Goal: Find specific page/section: Find specific page/section

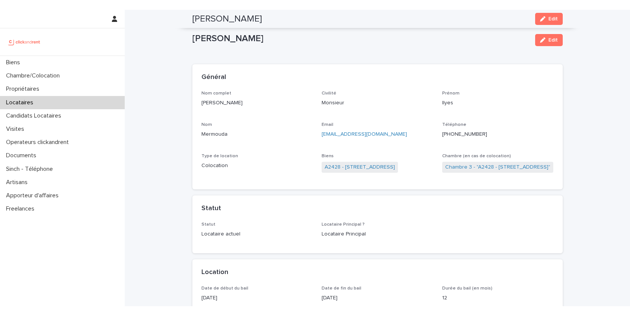
scroll to position [788, 0]
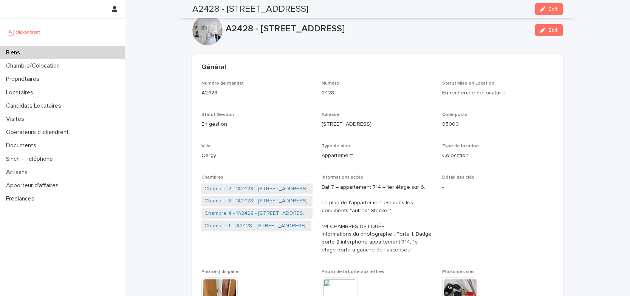
click at [68, 52] on div "Biens" at bounding box center [62, 52] width 125 height 13
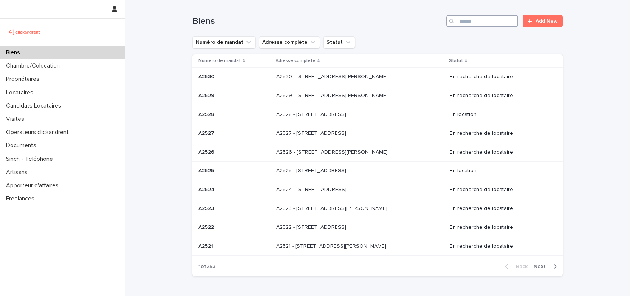
click at [469, 19] on input "Search" at bounding box center [482, 21] width 72 height 12
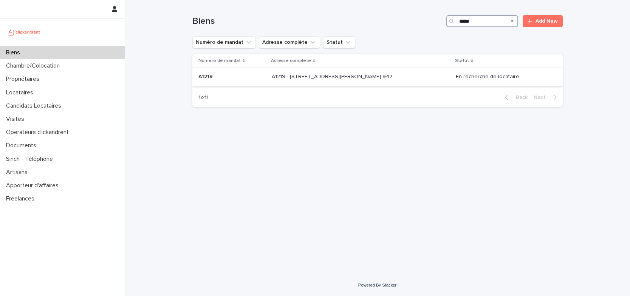
type input "*****"
click at [397, 78] on div "A1219 - 32 avenue Jules Gravereaux, L'Haÿ-les-Roses 94240 A1219 - 32 avenue Jul…" at bounding box center [361, 77] width 178 height 12
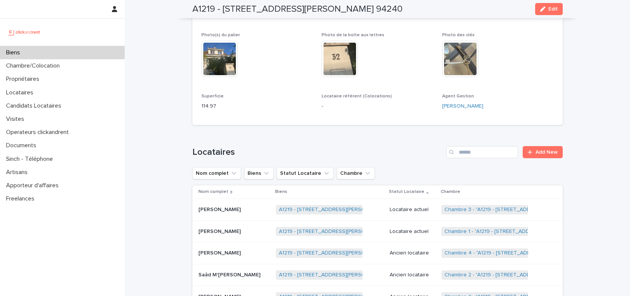
scroll to position [218, 0]
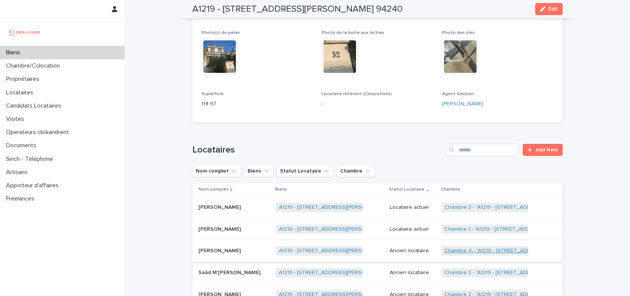
click at [466, 250] on link "Chambre 4 - "A1219 - 32 avenue Jules Gravereaux, L'Haÿ-les-Roses 94240"" at bounding box center [525, 251] width 162 height 6
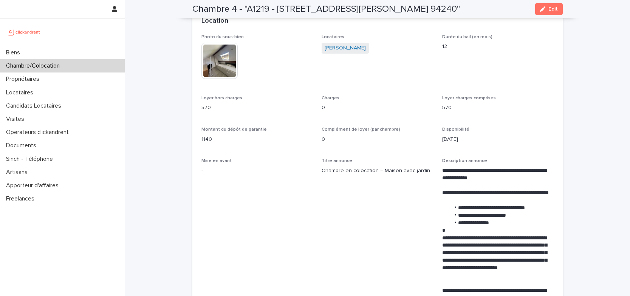
scroll to position [182, 0]
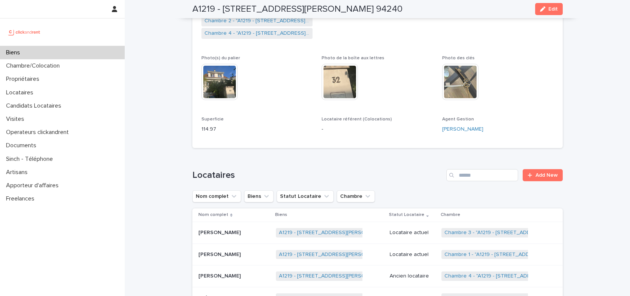
scroll to position [193, 0]
click at [246, 250] on div "Antoine Richard Antoine Richard" at bounding box center [233, 254] width 71 height 12
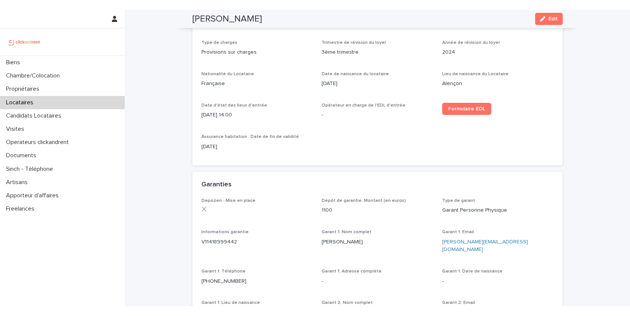
scroll to position [321, 0]
